Goal: Answer question/provide support: Share knowledge or assist other users

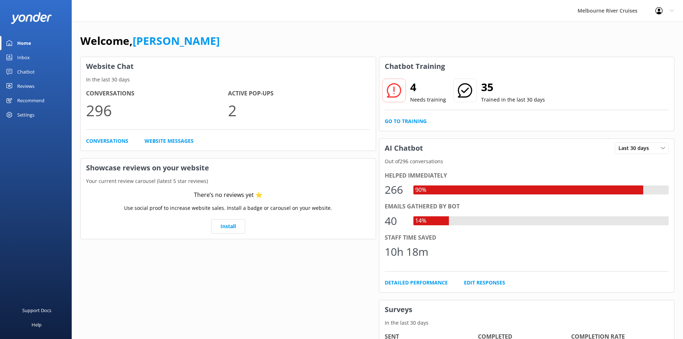
click at [15, 55] on link "Inbox" at bounding box center [36, 57] width 72 height 14
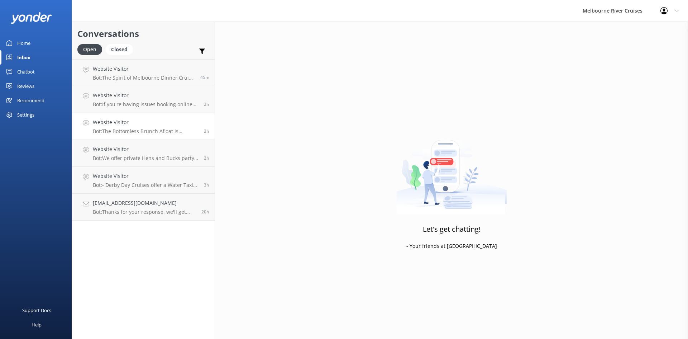
drag, startPoint x: 119, startPoint y: 71, endPoint x: 209, endPoint y: 120, distance: 102.6
click at [119, 71] on h4 "Website Visitor" at bounding box center [144, 69] width 102 height 8
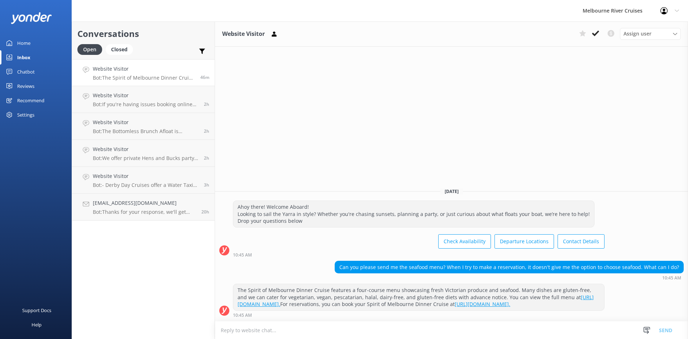
click at [130, 72] on h4 "Website Visitor" at bounding box center [144, 69] width 102 height 8
click at [139, 98] on h4 "Website Visitor" at bounding box center [146, 95] width 106 height 8
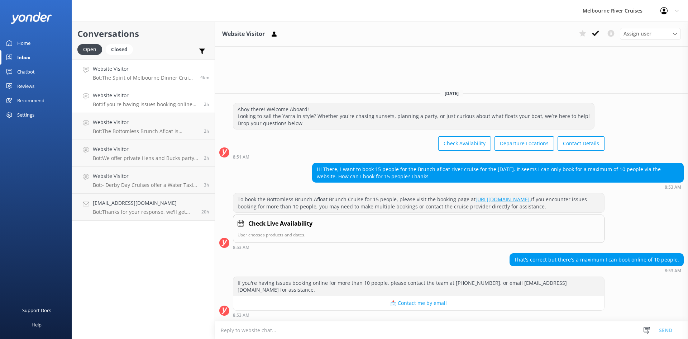
click at [139, 72] on h4 "Website Visitor" at bounding box center [144, 69] width 102 height 8
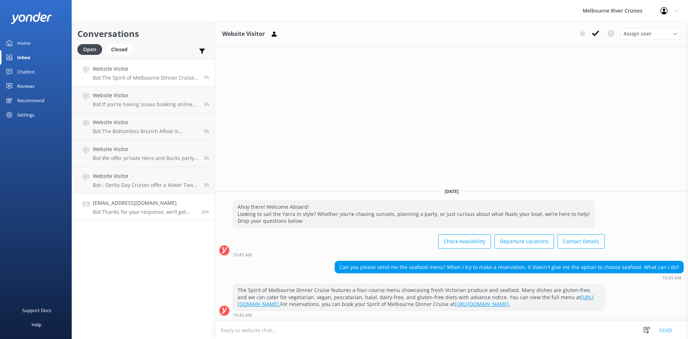
click at [146, 206] on h4 "[EMAIL_ADDRESS][DOMAIN_NAME]" at bounding box center [144, 203] width 103 height 8
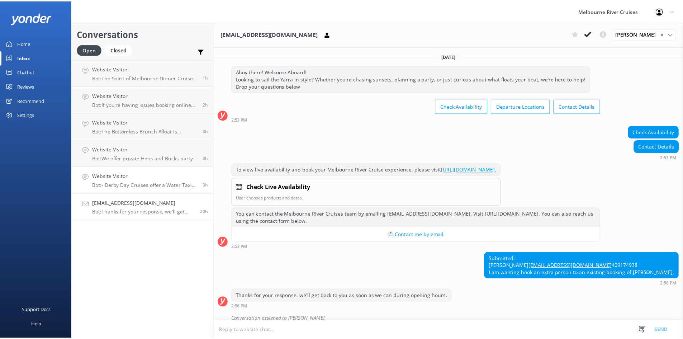
scroll to position [28, 0]
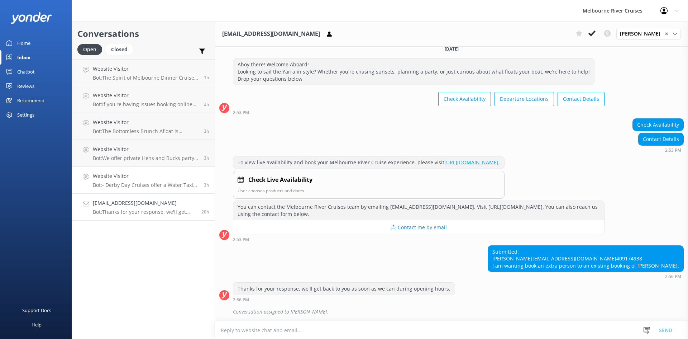
click at [145, 181] on div "Website Visitor Bot: - Derby Day Cruises offer a Water Taxi return trip (75 min…" at bounding box center [146, 180] width 106 height 16
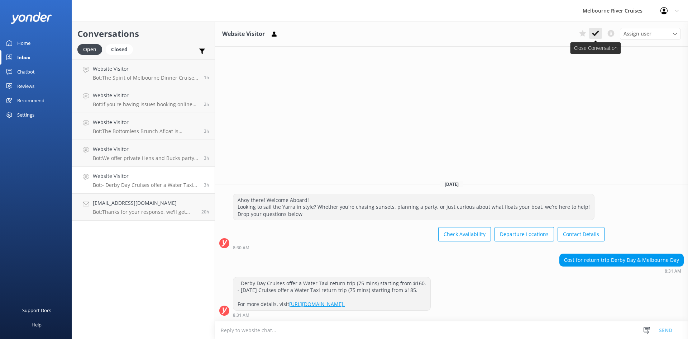
click at [594, 35] on use at bounding box center [595, 33] width 7 height 6
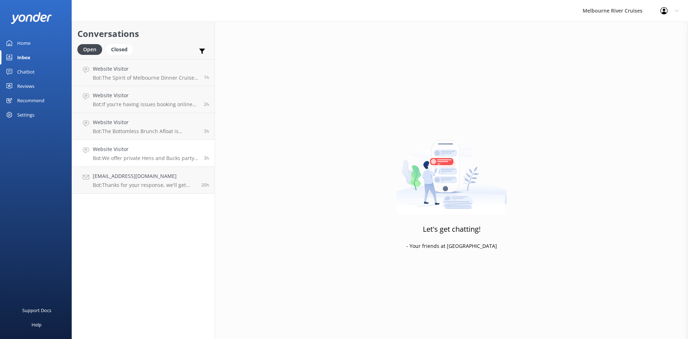
click at [116, 164] on link "Website Visitor Bot: We offer private Hens and Bucks party cruises for a fun an…" at bounding box center [143, 153] width 143 height 27
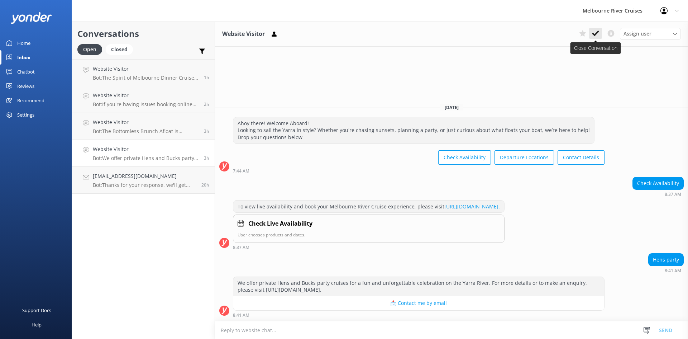
click at [597, 34] on icon at bounding box center [595, 33] width 7 height 7
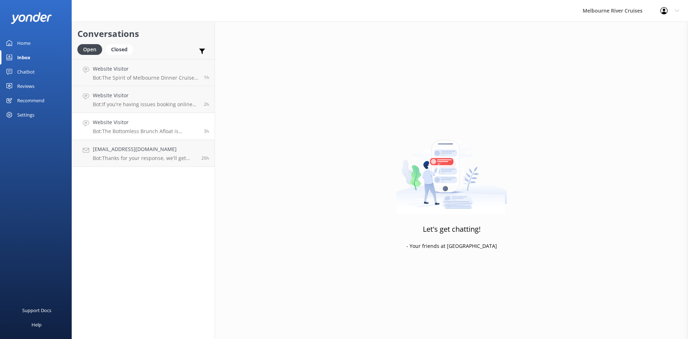
click at [124, 125] on h4 "Website Visitor" at bounding box center [146, 122] width 106 height 8
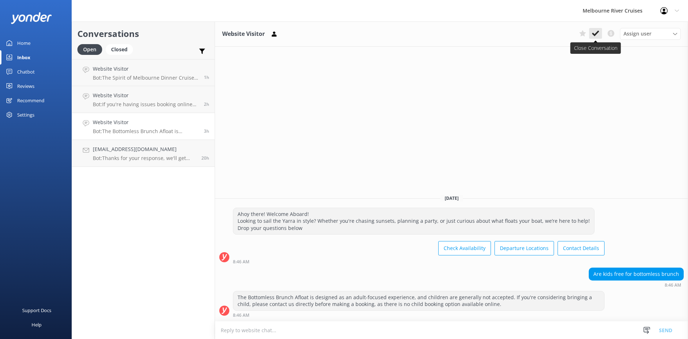
click at [597, 34] on use at bounding box center [595, 33] width 7 height 6
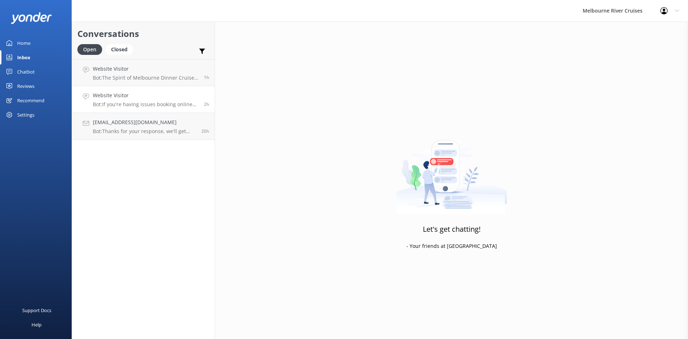
click at [111, 99] on h4 "Website Visitor" at bounding box center [146, 95] width 106 height 8
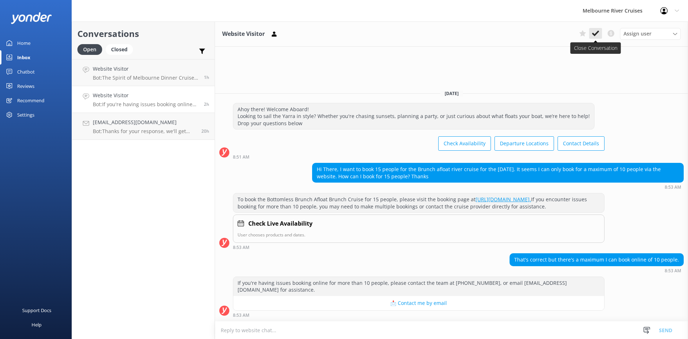
click at [598, 34] on icon at bounding box center [595, 33] width 7 height 7
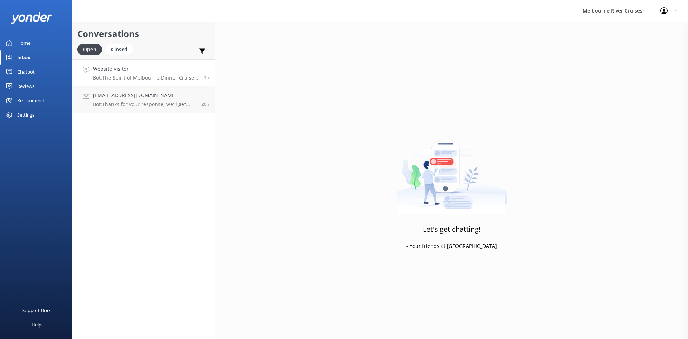
click at [130, 76] on p "Bot: The Spirit of Melbourne Dinner Cruise features a four-course menu showcasi…" at bounding box center [146, 78] width 106 height 6
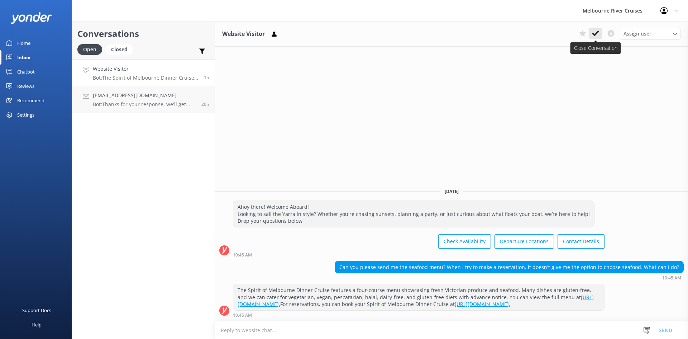
click at [599, 35] on icon at bounding box center [595, 33] width 7 height 7
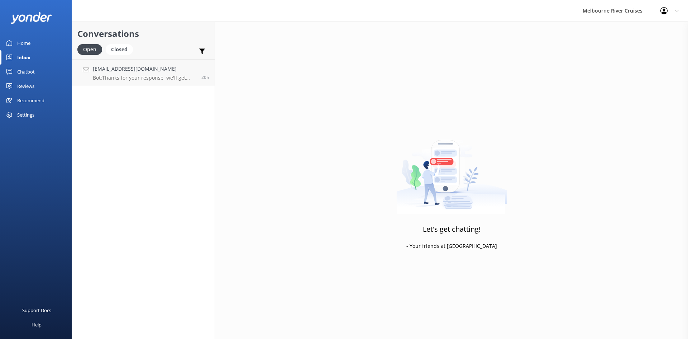
click at [32, 40] on link "Home" at bounding box center [36, 43] width 72 height 14
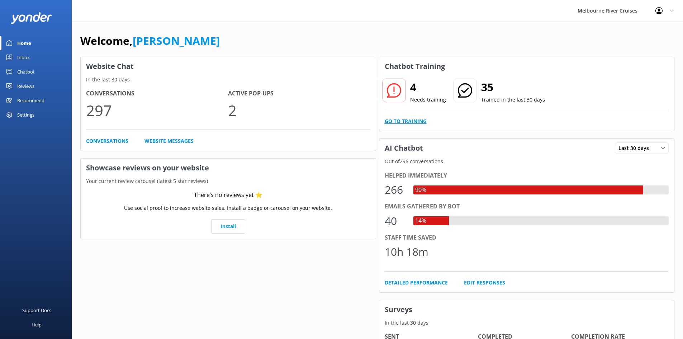
click at [411, 121] on link "Go to Training" at bounding box center [405, 121] width 42 height 8
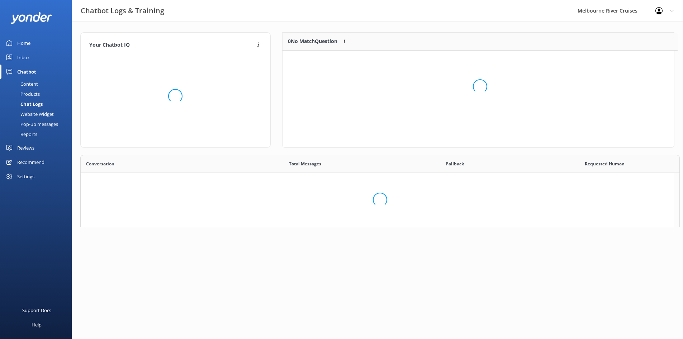
scroll to position [246, 588]
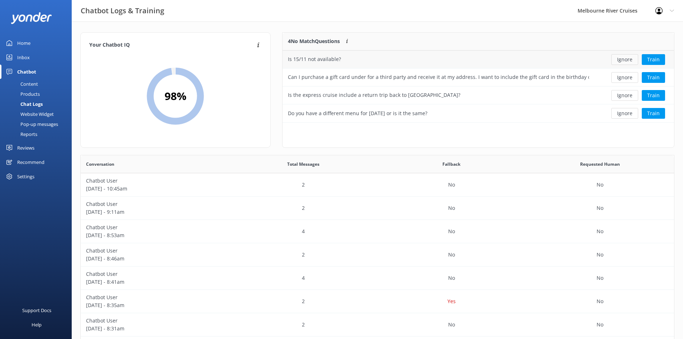
click at [624, 61] on button "Ignore" at bounding box center [624, 59] width 27 height 11
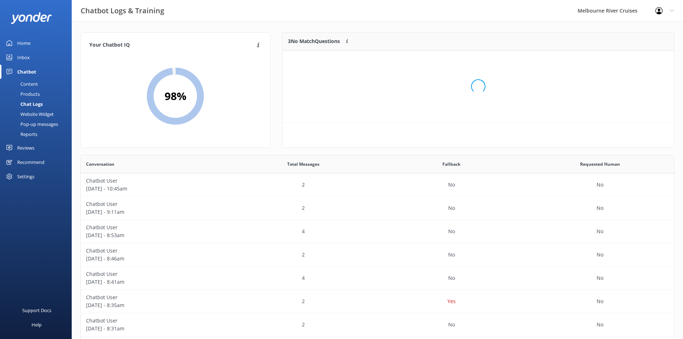
scroll to position [67, 386]
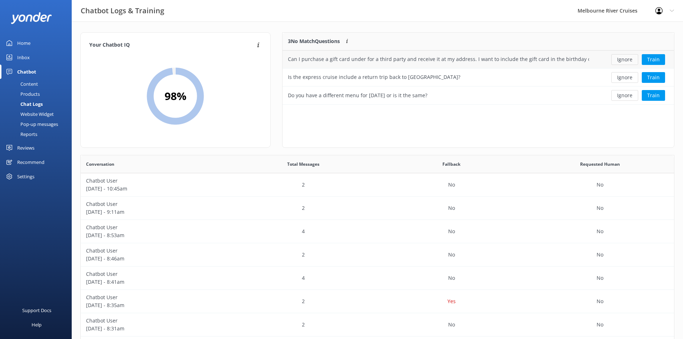
click at [623, 60] on button "Ignore" at bounding box center [624, 59] width 27 height 11
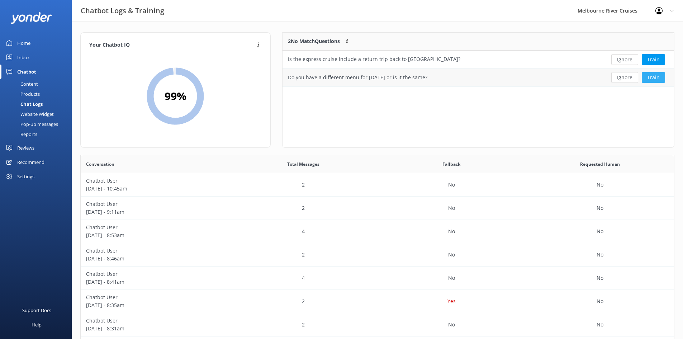
click at [653, 80] on button "Train" at bounding box center [652, 77] width 23 height 11
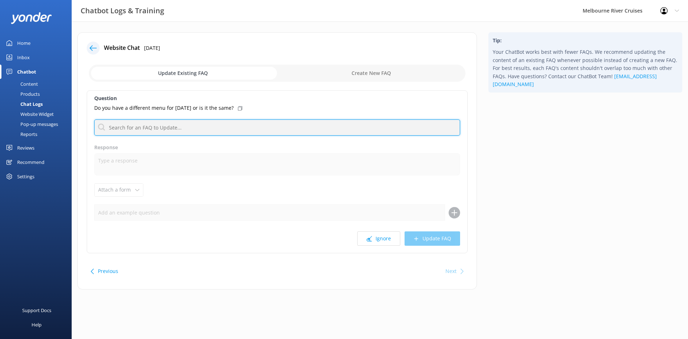
click at [160, 130] on input "text" at bounding box center [277, 127] width 366 height 16
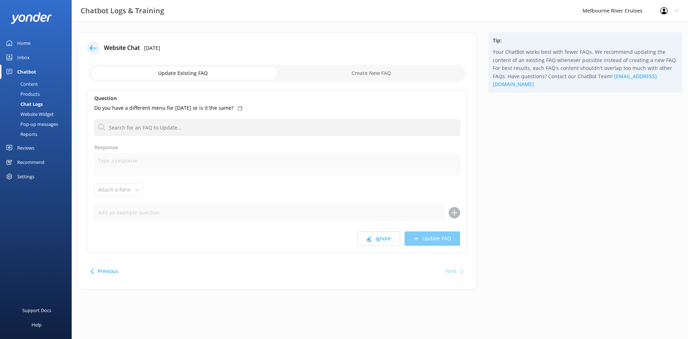
click at [217, 111] on p "Do you have a different menu for [DATE] or is it the same?" at bounding box center [163, 108] width 139 height 8
click at [218, 109] on p "Do you have a different menu for [DATE] or is it the same?" at bounding box center [163, 108] width 139 height 8
drag, startPoint x: 252, startPoint y: 109, endPoint x: 258, endPoint y: 114, distance: 7.9
click at [258, 114] on div "Question Do you have a different menu for [DATE] or is it the same? No FAQs ava…" at bounding box center [277, 171] width 381 height 163
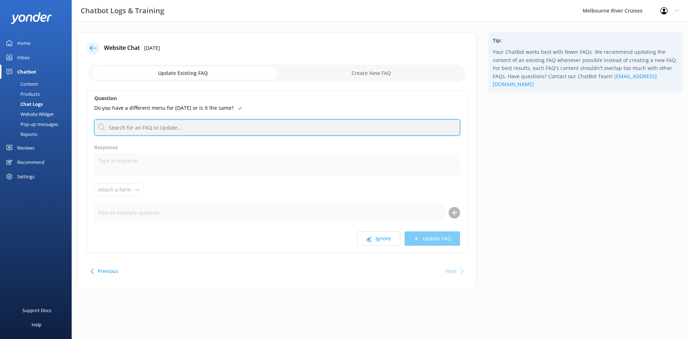
click at [149, 131] on input "text" at bounding box center [277, 127] width 366 height 16
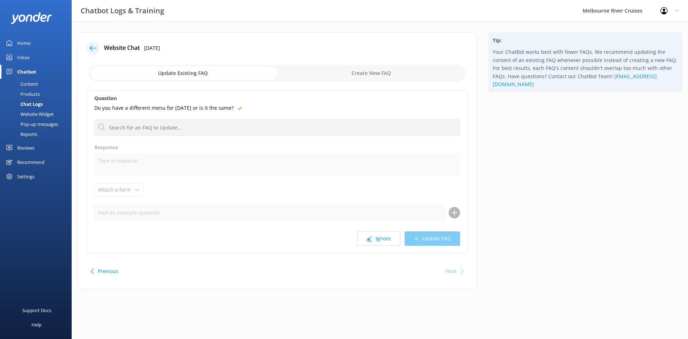
click at [307, 100] on label "Question" at bounding box center [277, 98] width 366 height 8
click at [389, 239] on button "Ignore" at bounding box center [378, 238] width 43 height 14
click at [95, 51] on icon at bounding box center [93, 47] width 7 height 7
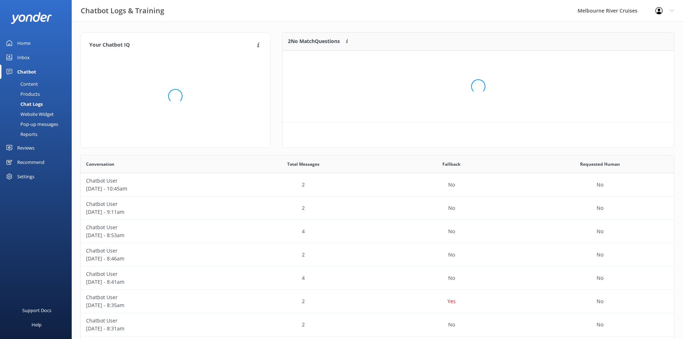
scroll to position [31, 386]
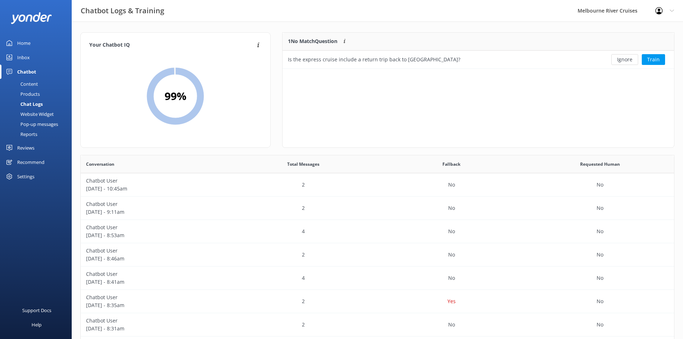
click at [23, 42] on div "Home" at bounding box center [23, 43] width 13 height 14
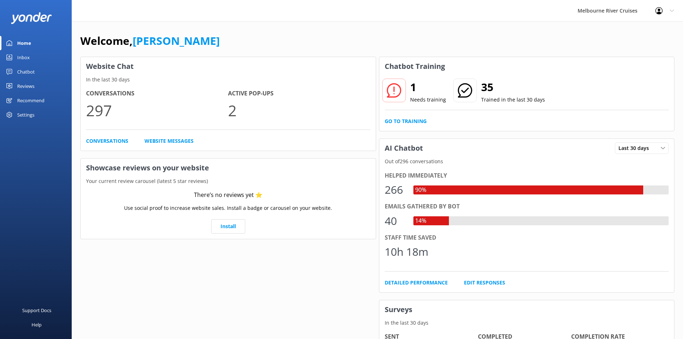
click at [21, 58] on div "Inbox" at bounding box center [23, 57] width 13 height 14
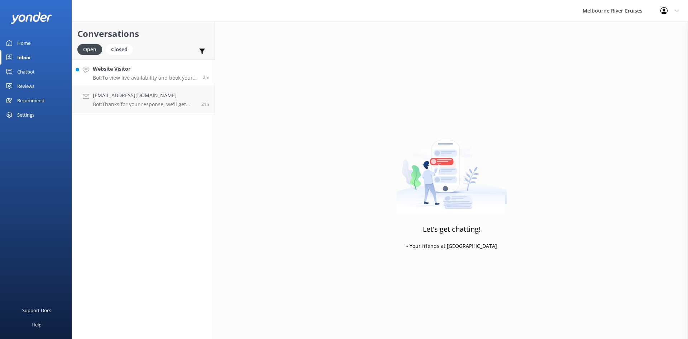
click at [162, 73] on div "Website Visitor Bot: To view live availability and book your Melbourne River Cr…" at bounding box center [145, 72] width 105 height 15
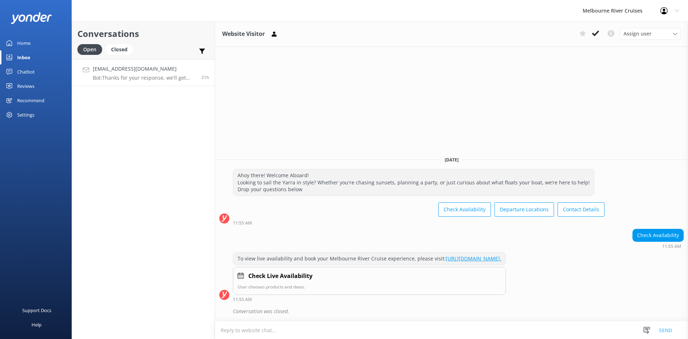
click at [126, 64] on link "[EMAIL_ADDRESS][DOMAIN_NAME] Bot: Thanks for your response, we'll get back to y…" at bounding box center [143, 72] width 143 height 27
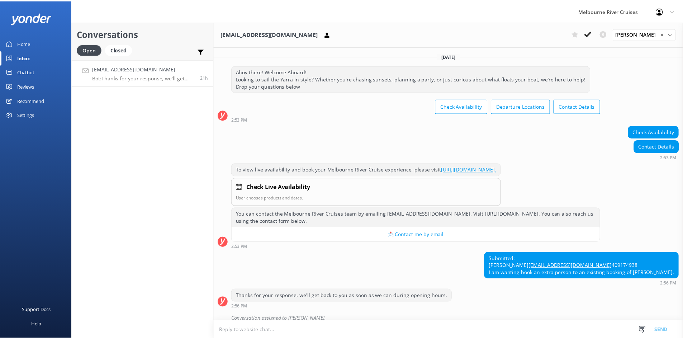
scroll to position [28, 0]
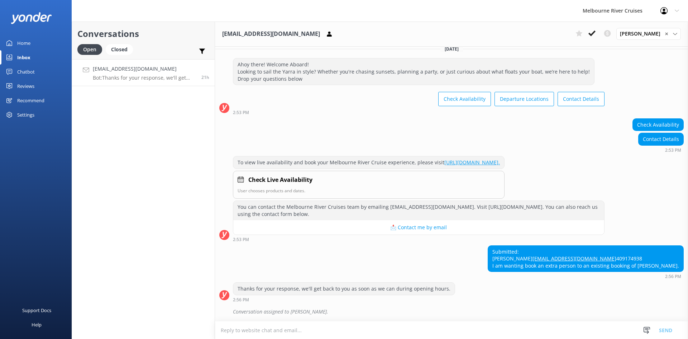
click at [24, 41] on div "Home" at bounding box center [23, 43] width 13 height 14
